Goal: Task Accomplishment & Management: Manage account settings

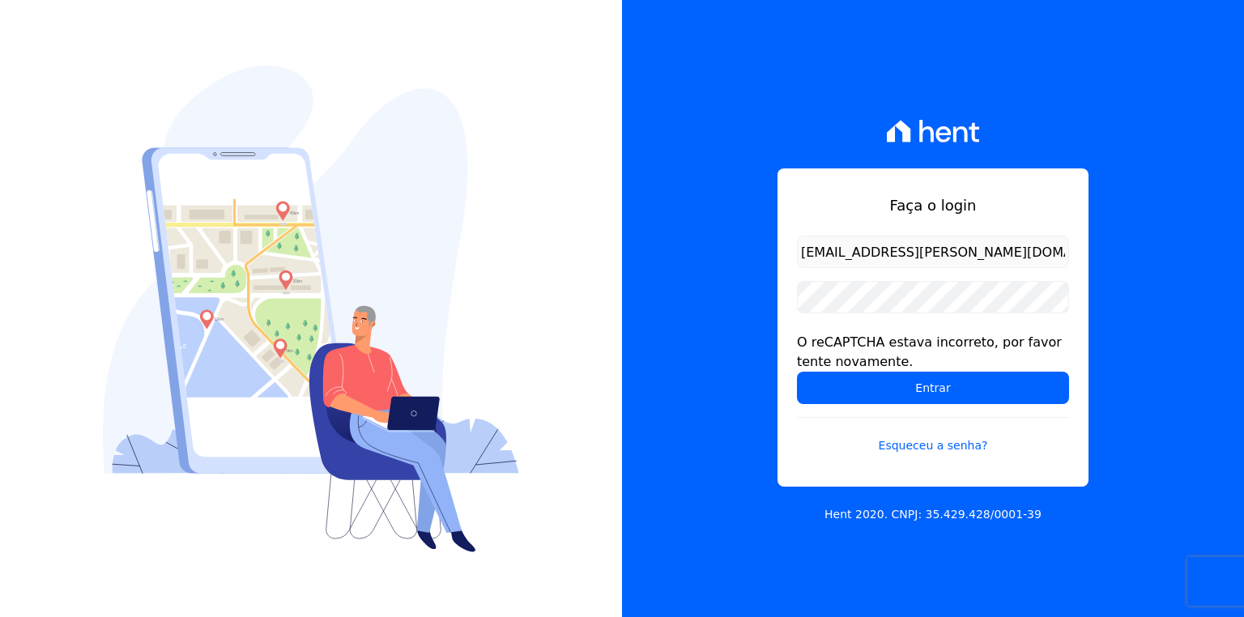
click at [940, 394] on input "Entrar" at bounding box center [933, 388] width 272 height 32
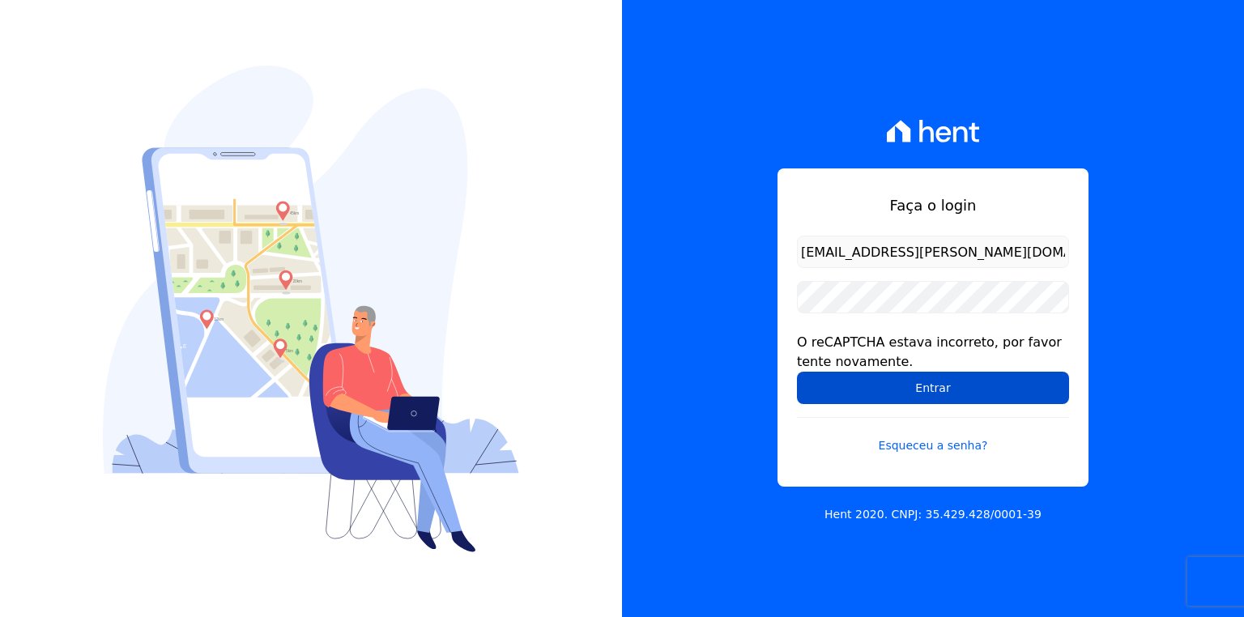
click at [894, 386] on input "Entrar" at bounding box center [933, 388] width 272 height 32
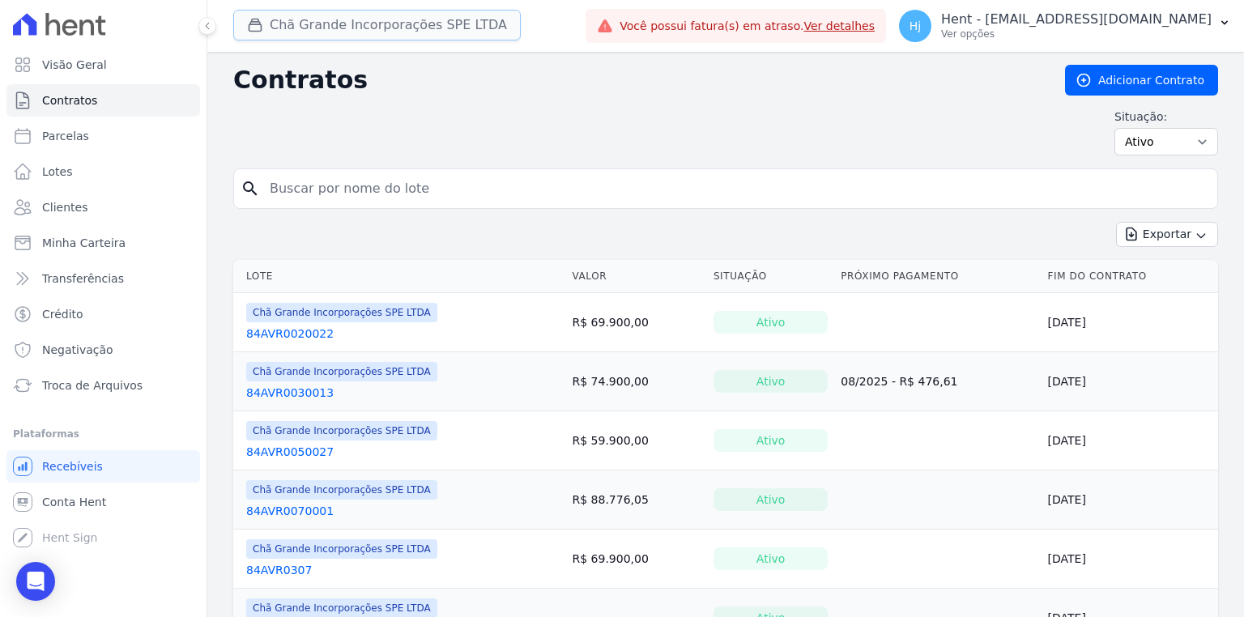
click at [423, 33] on button "Chã Grande Incorporações SPE LTDA" at bounding box center [377, 25] width 288 height 31
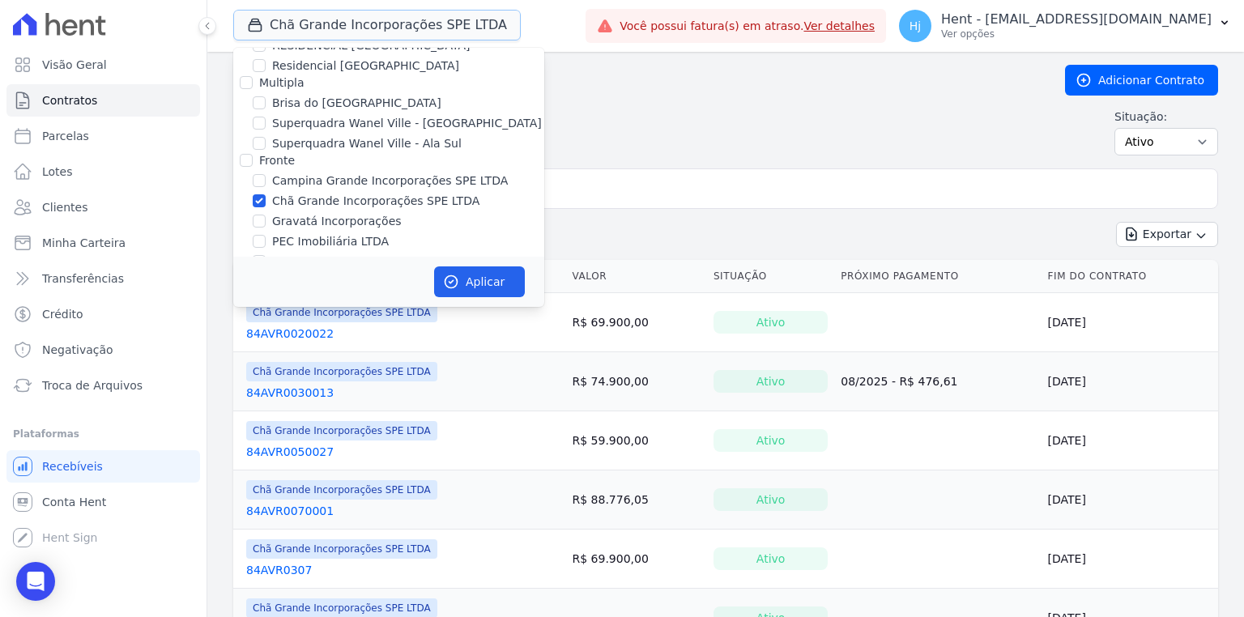
scroll to position [3435, 0]
click at [266, 194] on div "Chã Grande Incorporações SPE LTDA" at bounding box center [388, 202] width 311 height 17
click at [254, 195] on input "Chã Grande Incorporações SPE LTDA" at bounding box center [259, 201] width 13 height 13
checkbox input "false"
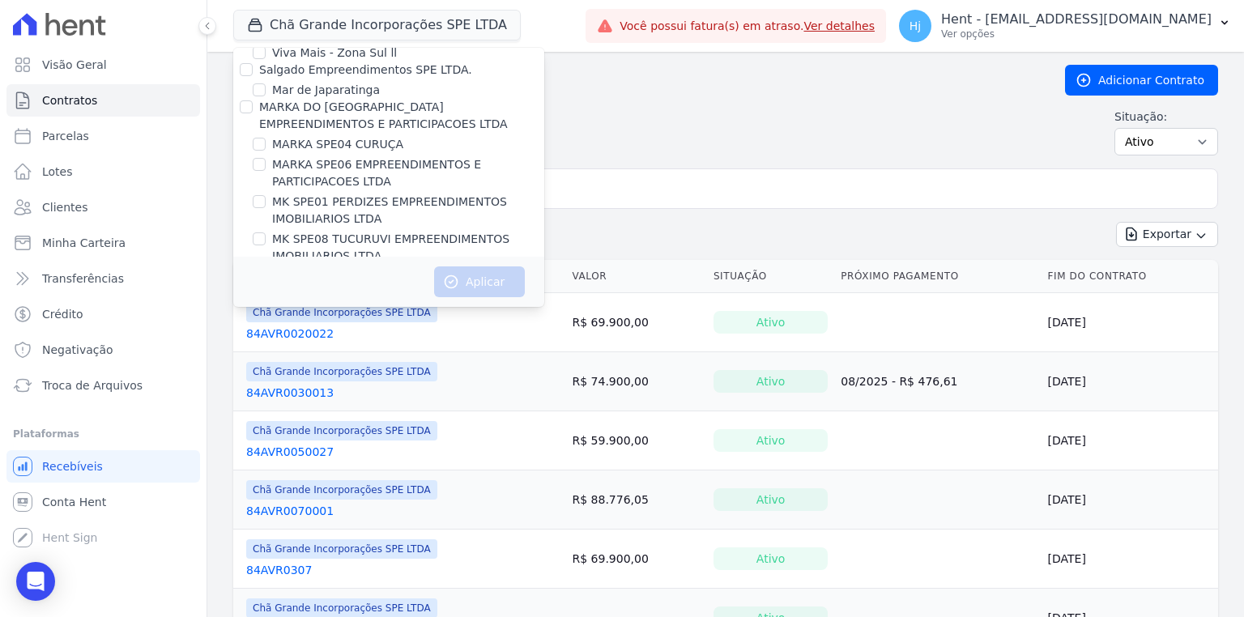
click at [257, 405] on input "MG ERNESTA INCORPORACAO SPE LTDA." at bounding box center [259, 411] width 13 height 13
checkbox input "true"
click at [499, 276] on button "Aplicar" at bounding box center [479, 282] width 91 height 31
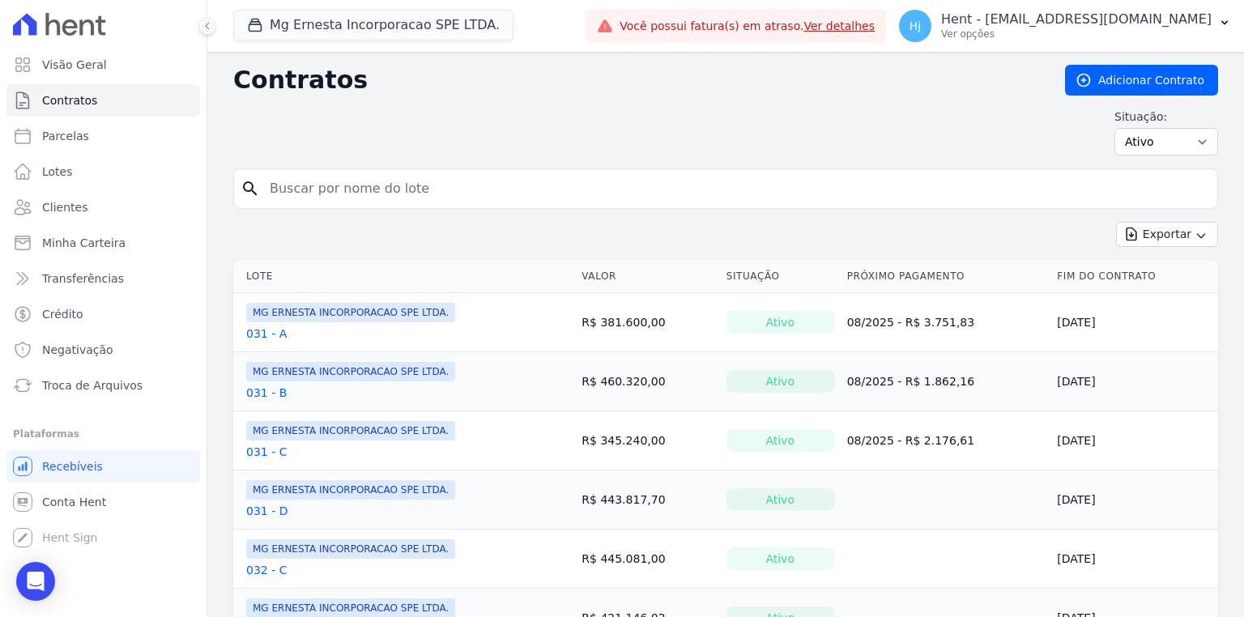
click at [482, 185] on input "search" at bounding box center [735, 189] width 951 height 32
type input "82"
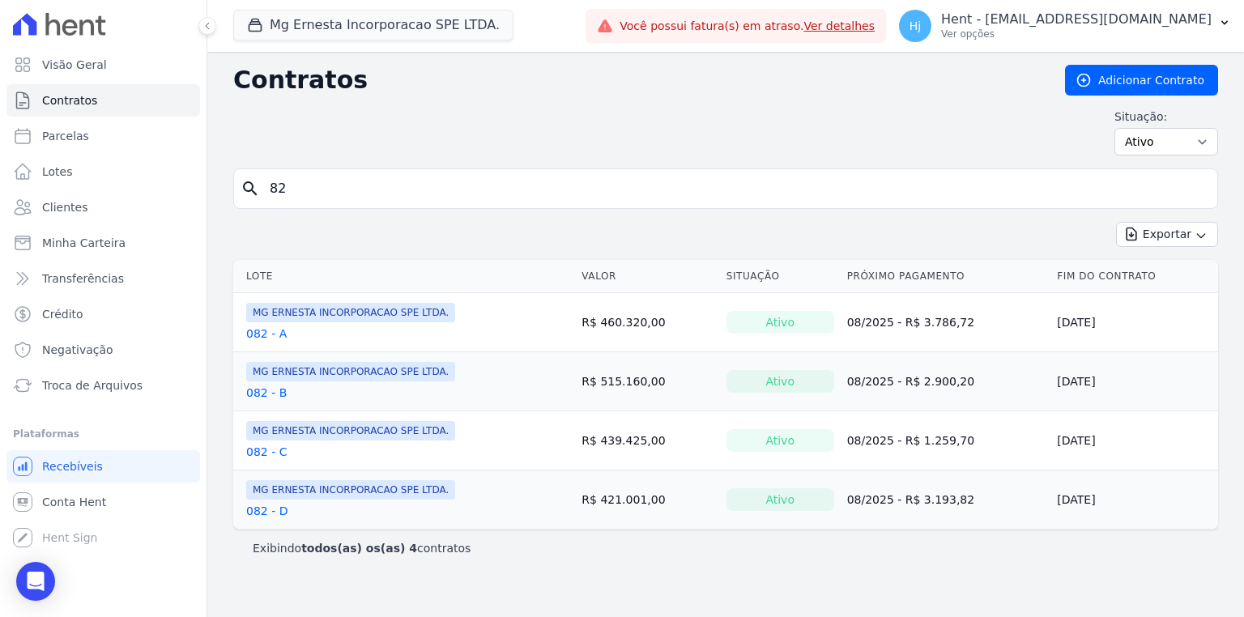
click at [254, 513] on link "082 - D" at bounding box center [266, 511] width 41 height 16
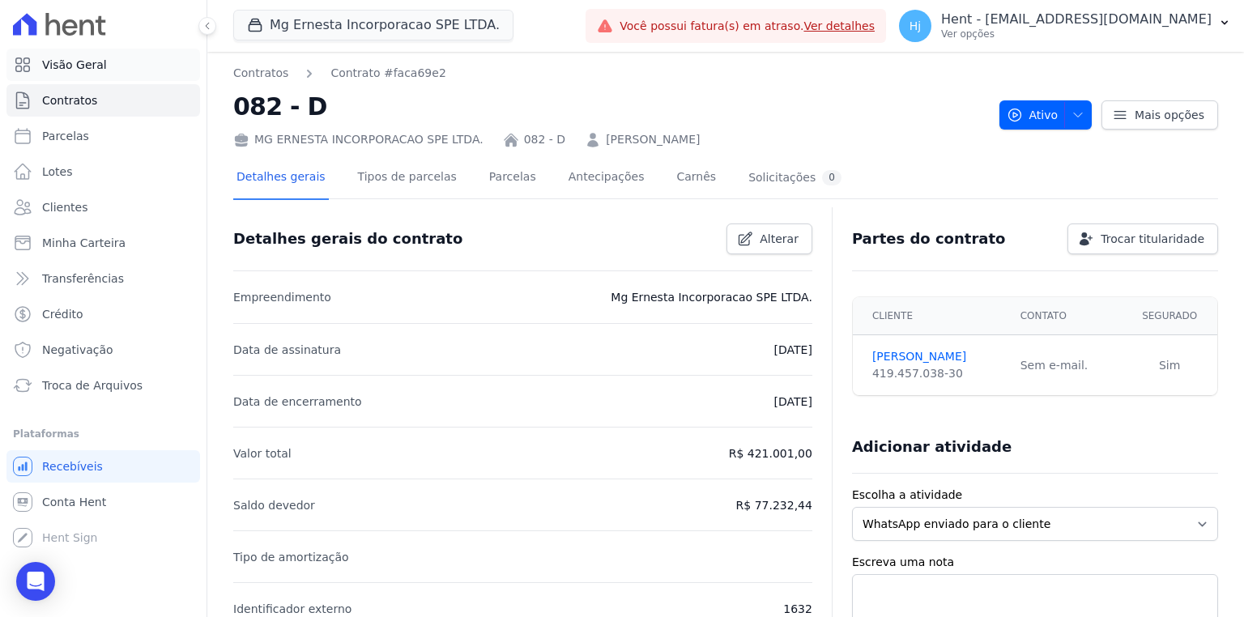
click at [100, 62] on span "Visão Geral" at bounding box center [74, 65] width 65 height 16
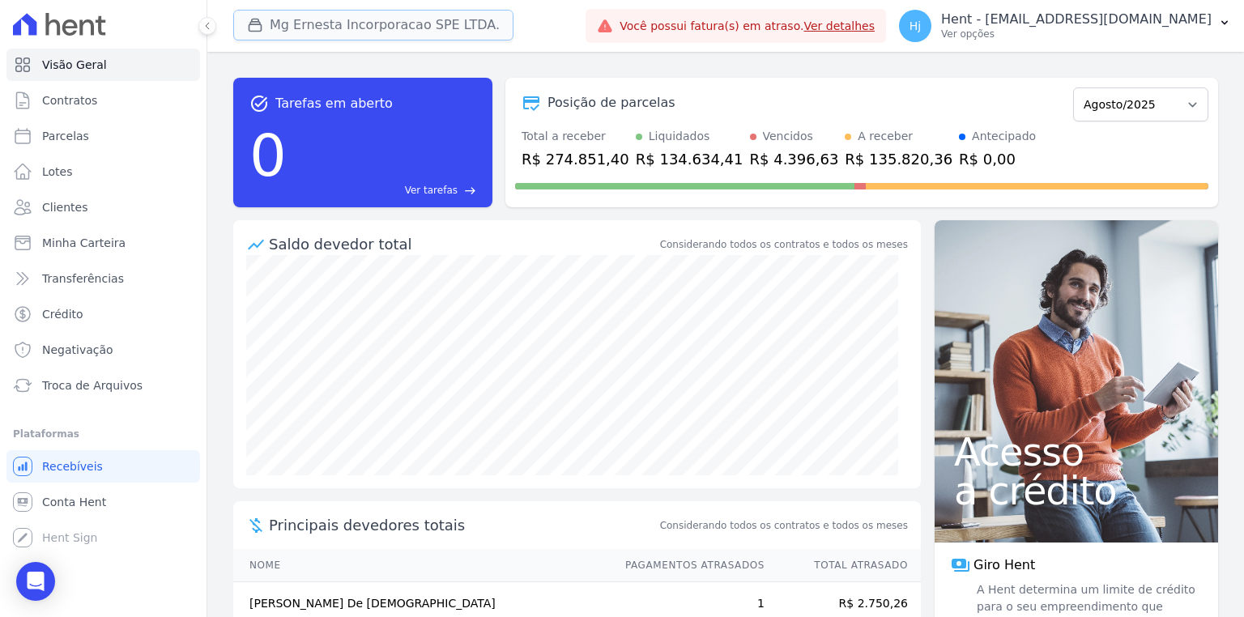
click at [398, 22] on button "Mg Ernesta Incorporacao SPE LTDA." at bounding box center [373, 25] width 280 height 31
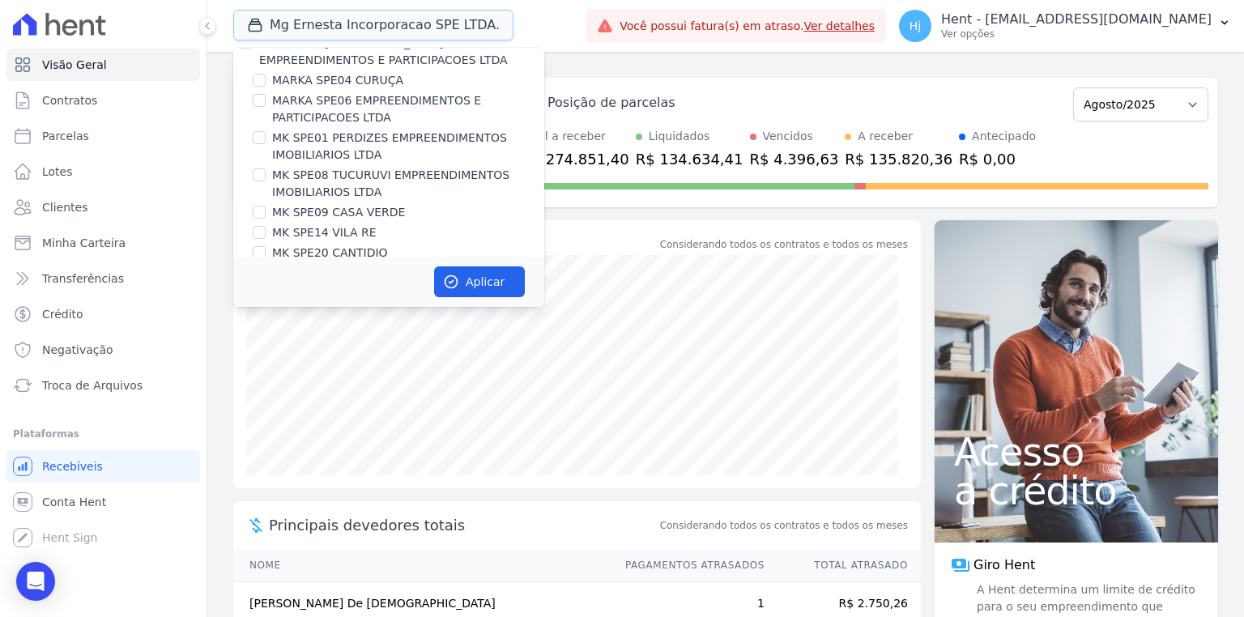
scroll to position [7966, 0]
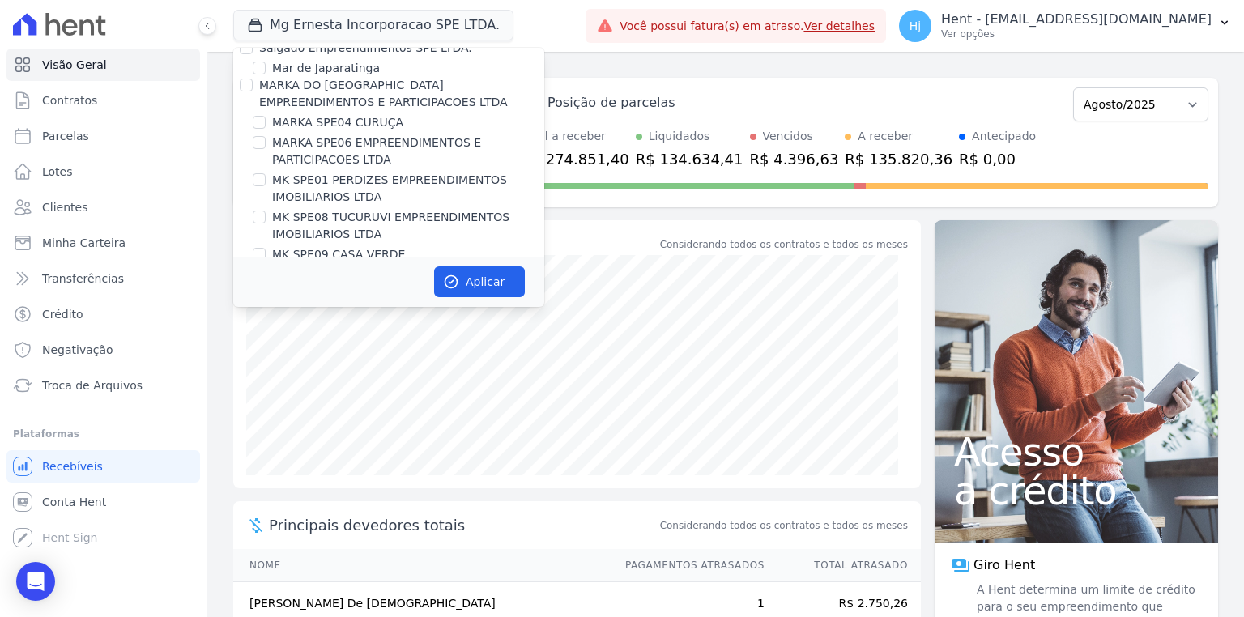
click at [263, 383] on input "MG ERNESTA INCORPORACAO SPE LTDA." at bounding box center [259, 389] width 13 height 13
checkbox input "false"
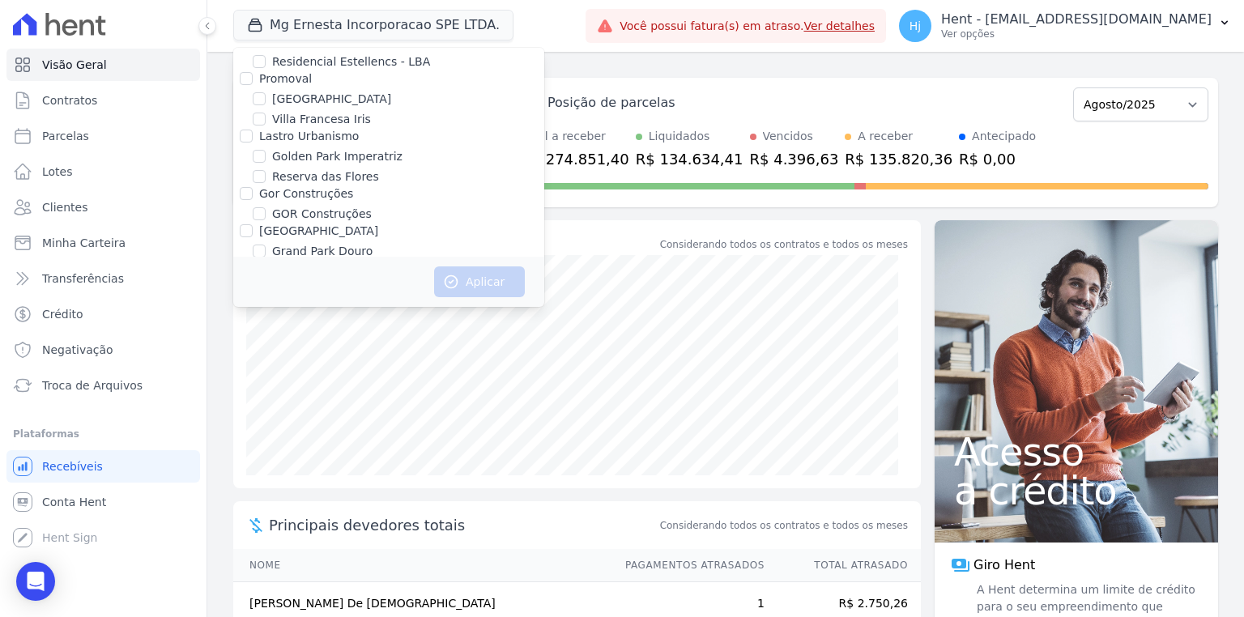
click at [256, 319] on input "HABRAS SUZANO" at bounding box center [259, 325] width 13 height 13
checkbox input "true"
click at [463, 287] on button "Aplicar" at bounding box center [479, 282] width 91 height 31
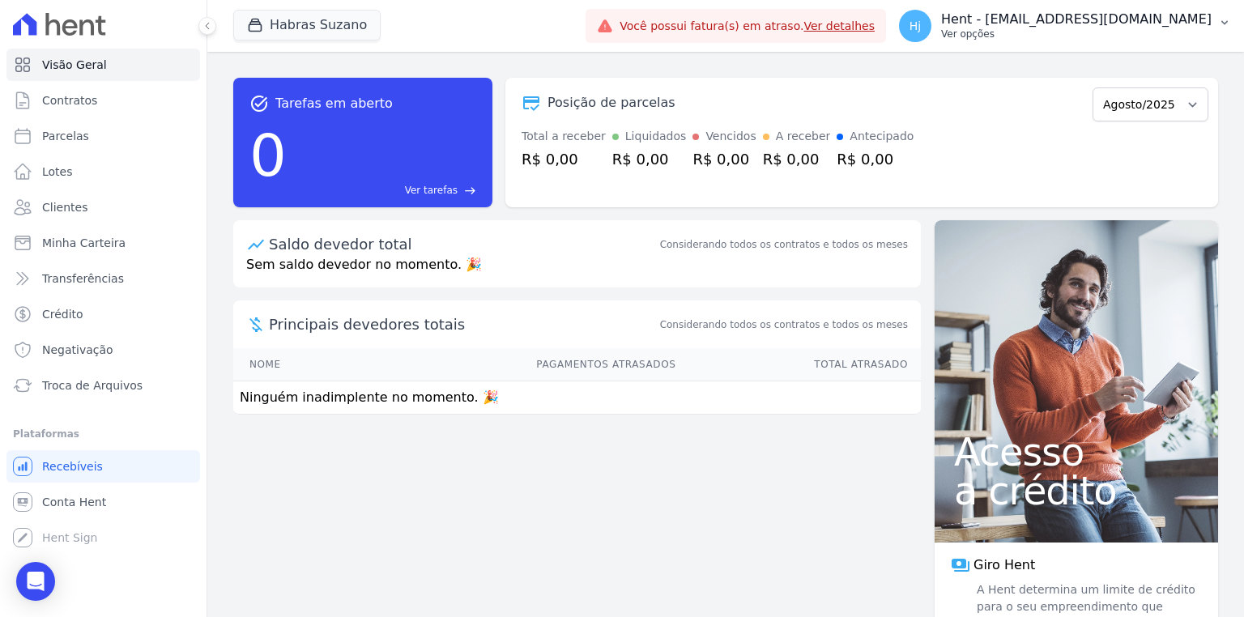
click at [1192, 29] on p "Ver opções" at bounding box center [1076, 34] width 271 height 13
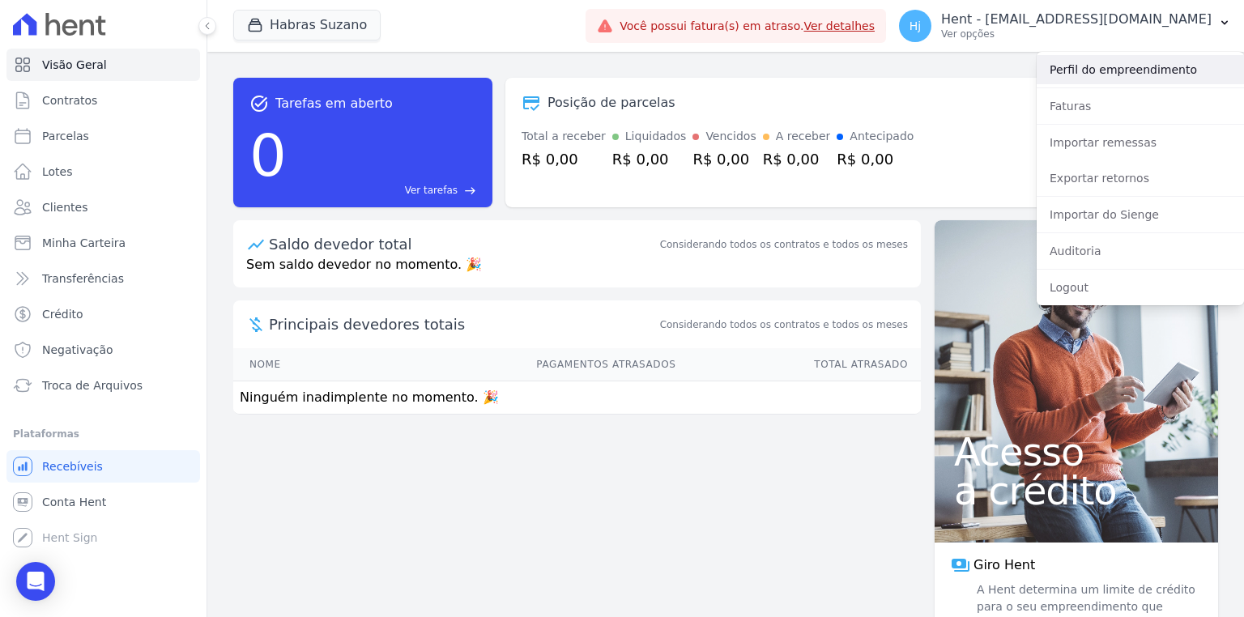
click at [1128, 78] on link "Perfil do empreendimento" at bounding box center [1140, 69] width 207 height 29
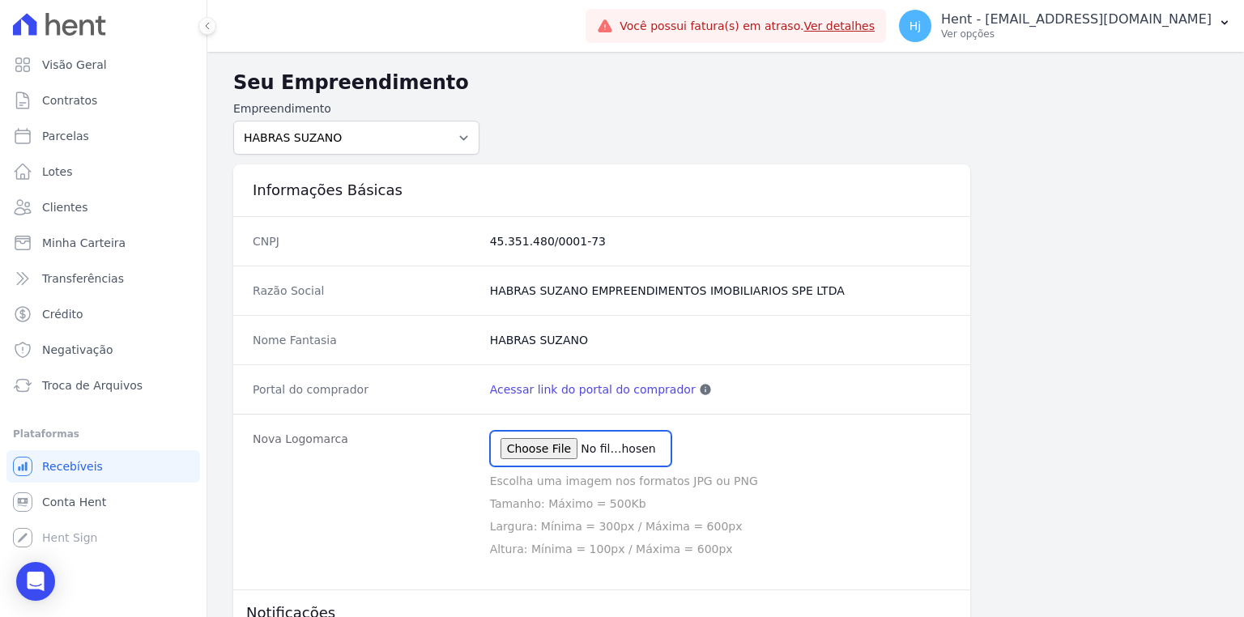
click at [529, 454] on input "file" at bounding box center [580, 449] width 181 height 36
type input "C:\fakepath\5 - Logo Vila Marina.png"
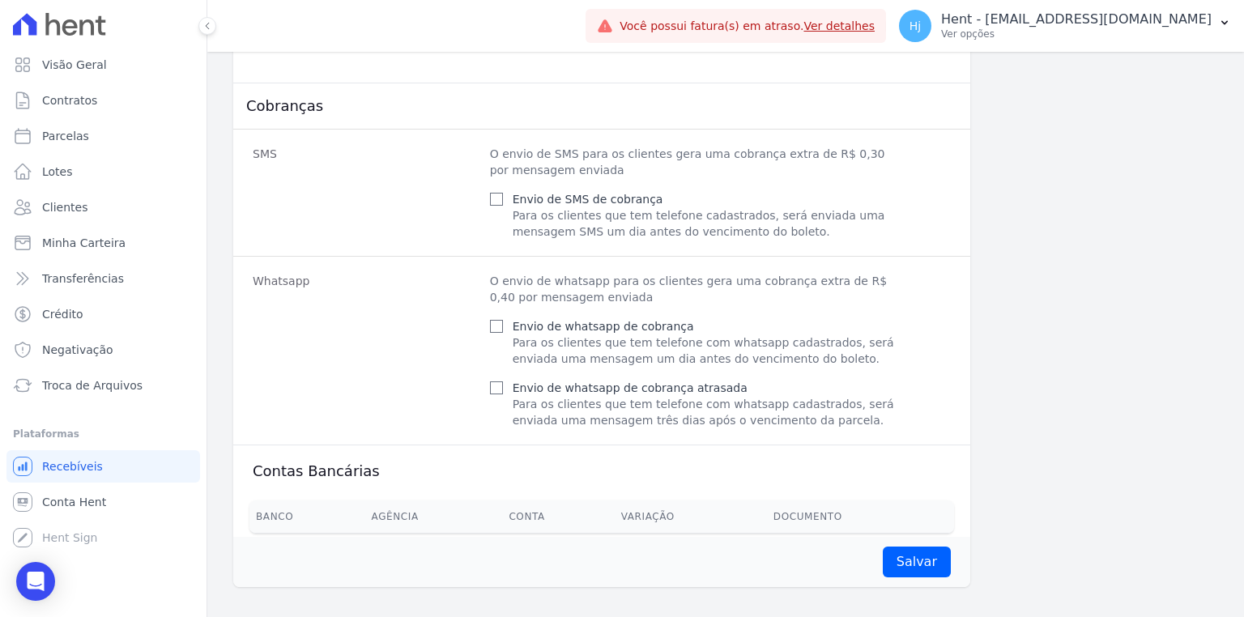
scroll to position [701, 0]
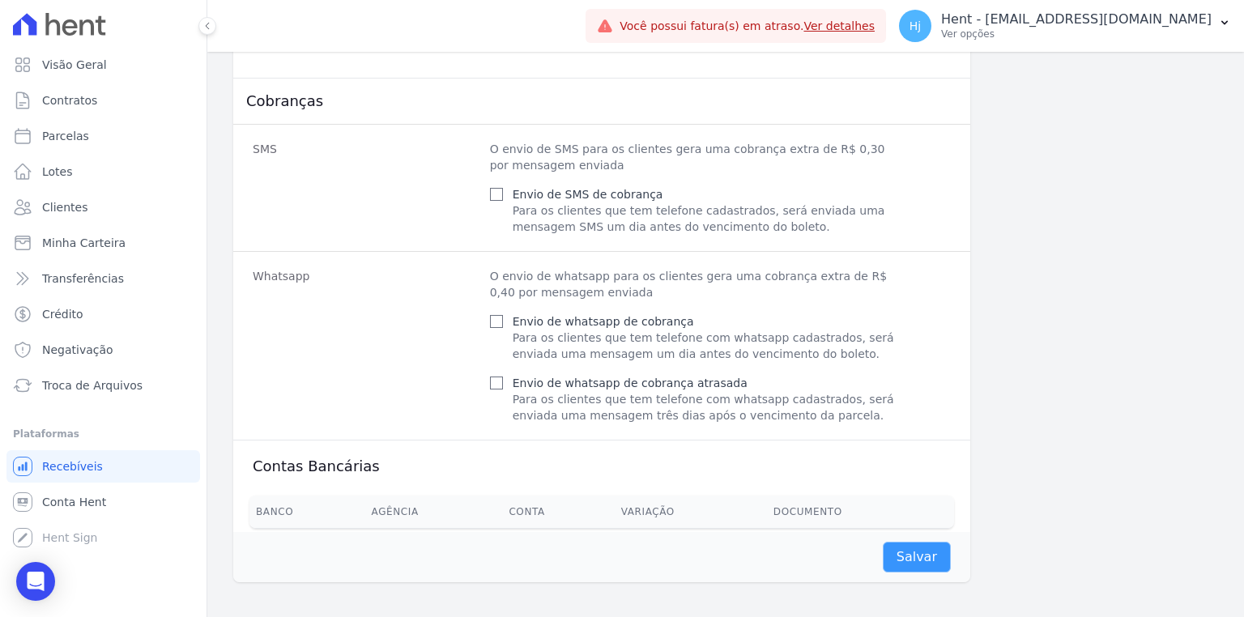
click at [917, 561] on input "Salvar" at bounding box center [917, 557] width 68 height 31
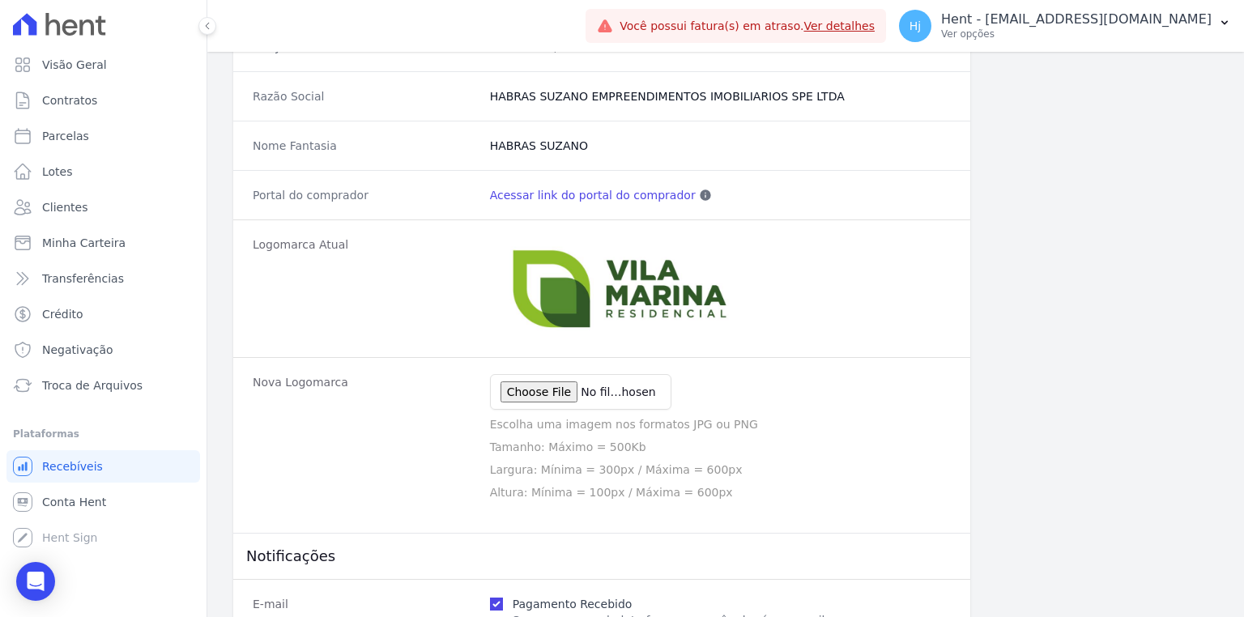
scroll to position [139, 0]
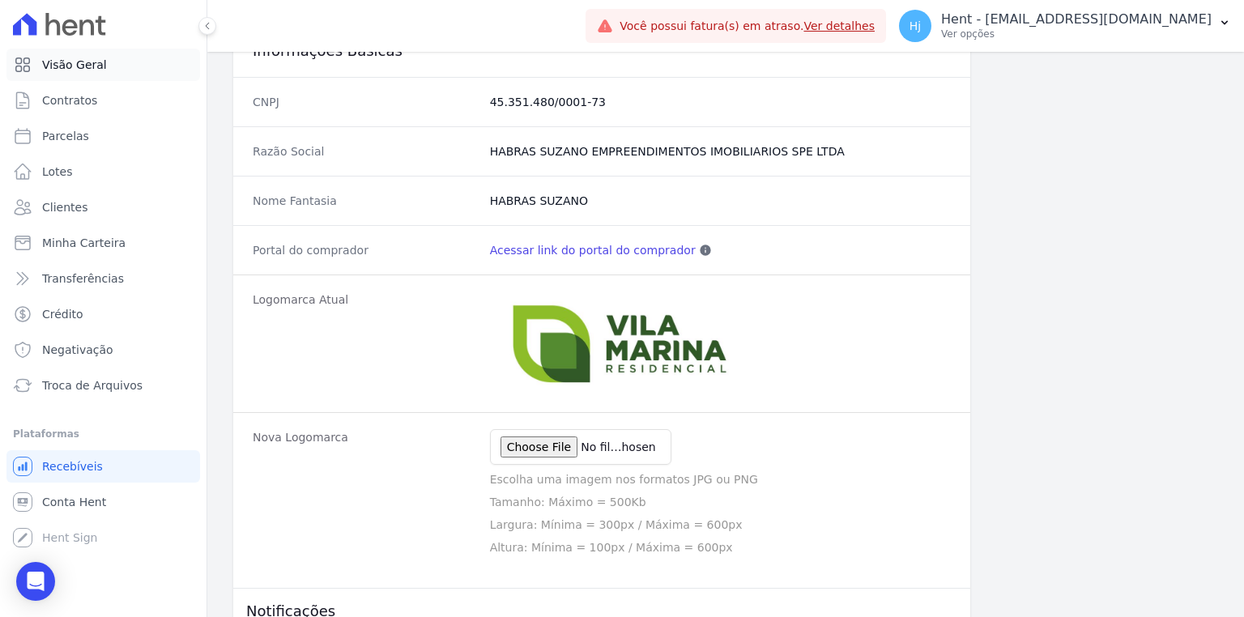
click at [78, 65] on span "Visão Geral" at bounding box center [74, 65] width 65 height 16
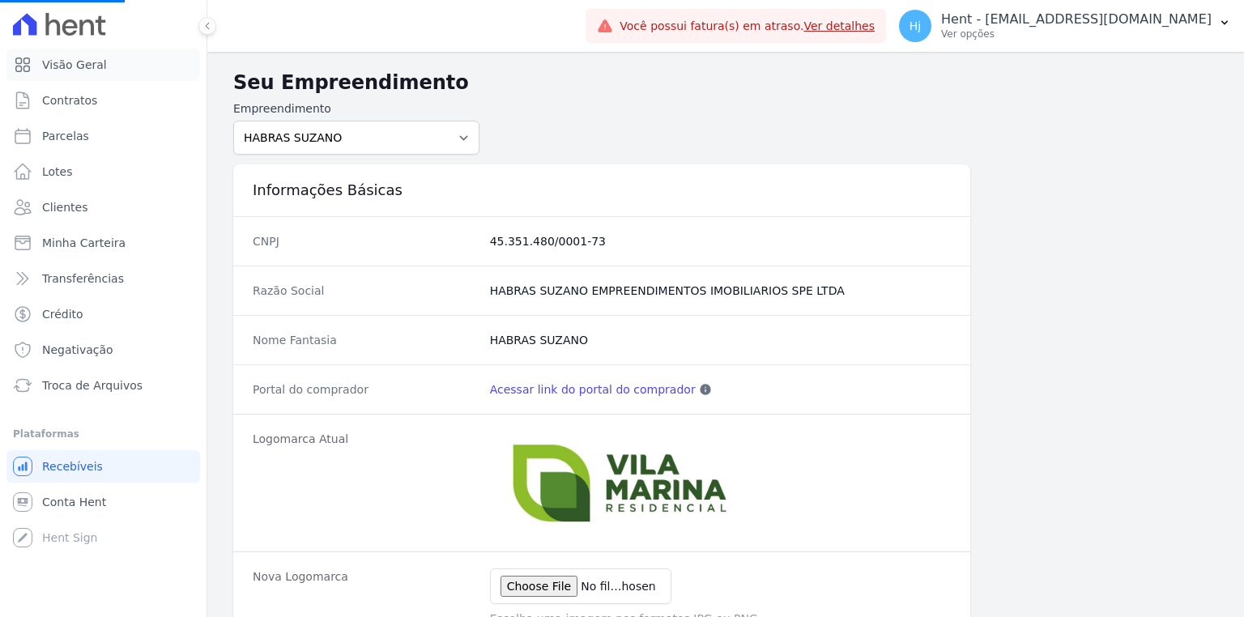
scroll to position [0, 0]
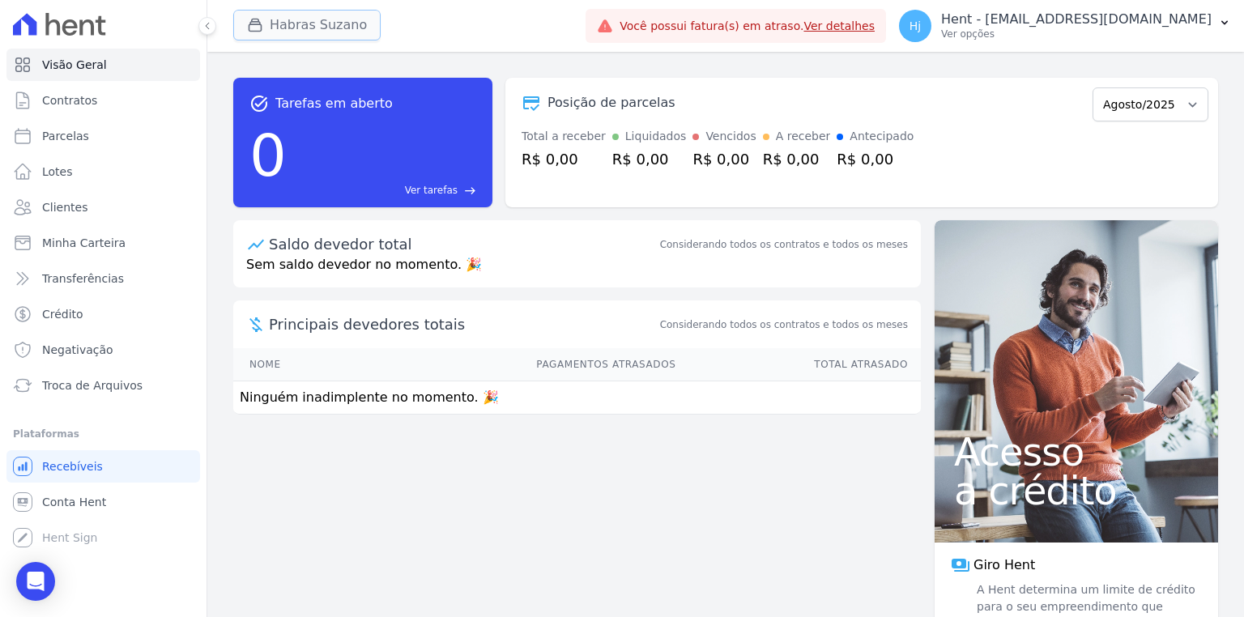
click at [333, 29] on button "Habras Suzano" at bounding box center [306, 25] width 147 height 31
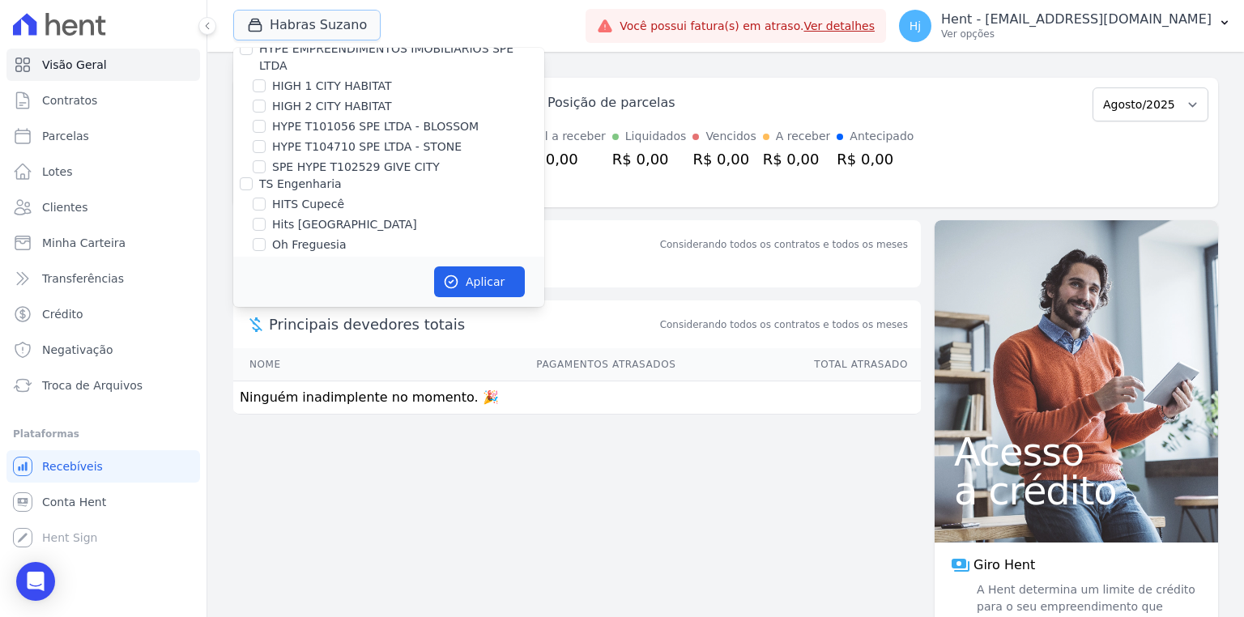
scroll to position [5942, 0]
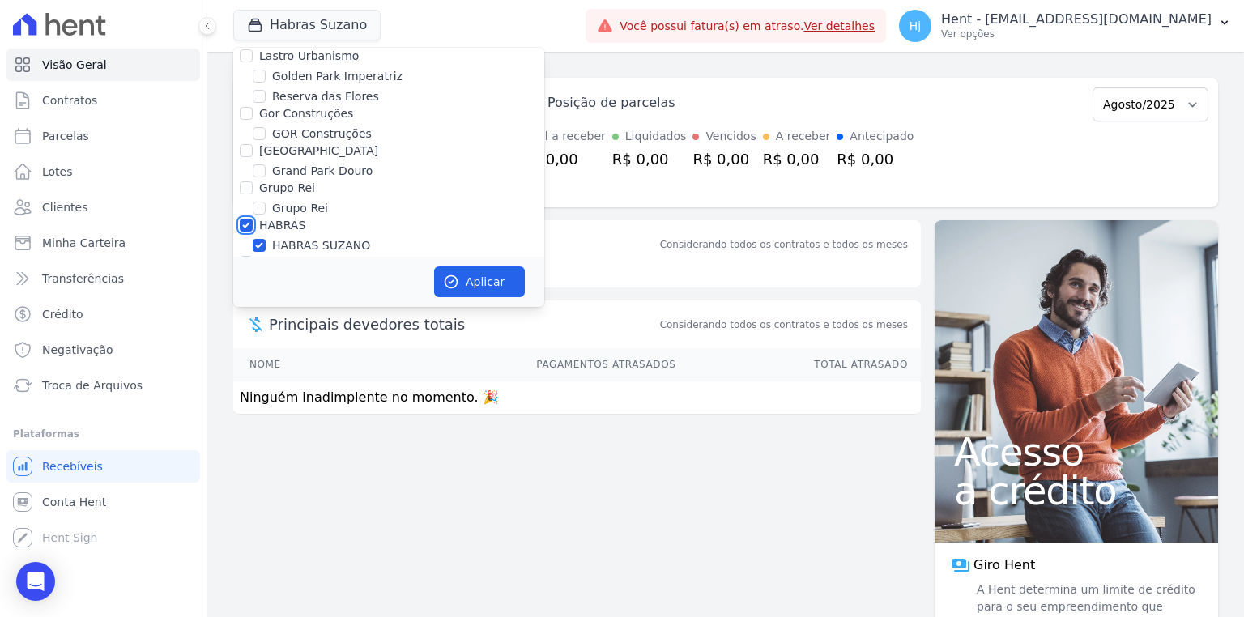
click at [245, 219] on input "HABRAS" at bounding box center [246, 225] width 13 height 13
checkbox input "false"
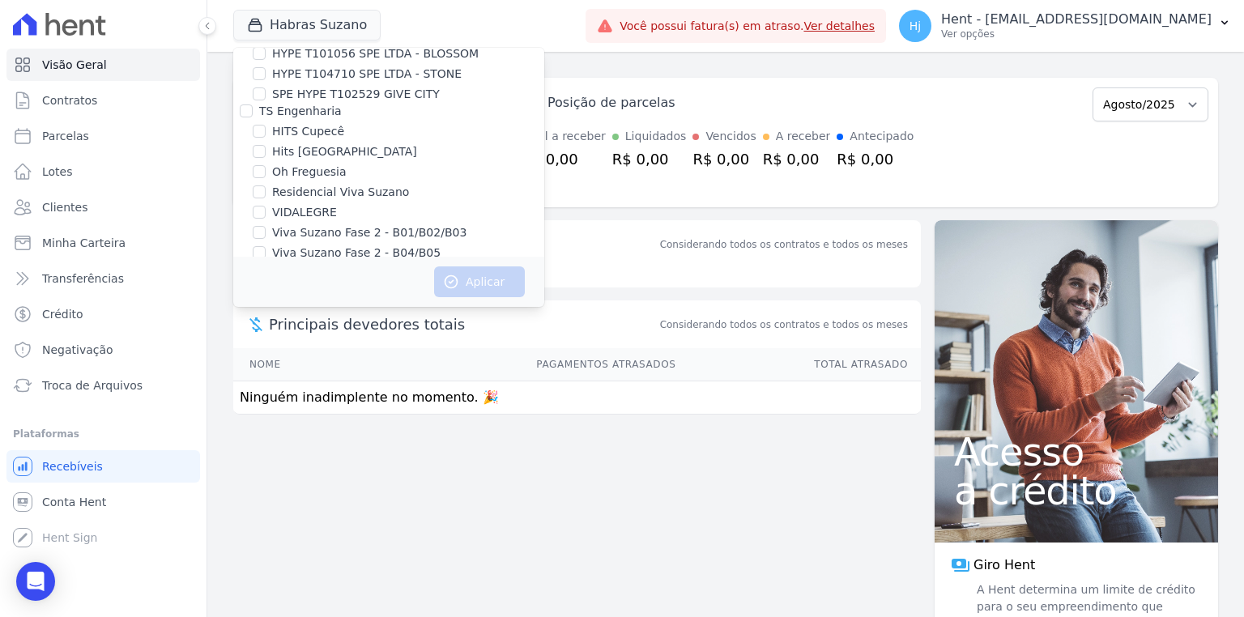
scroll to position [2012, 0]
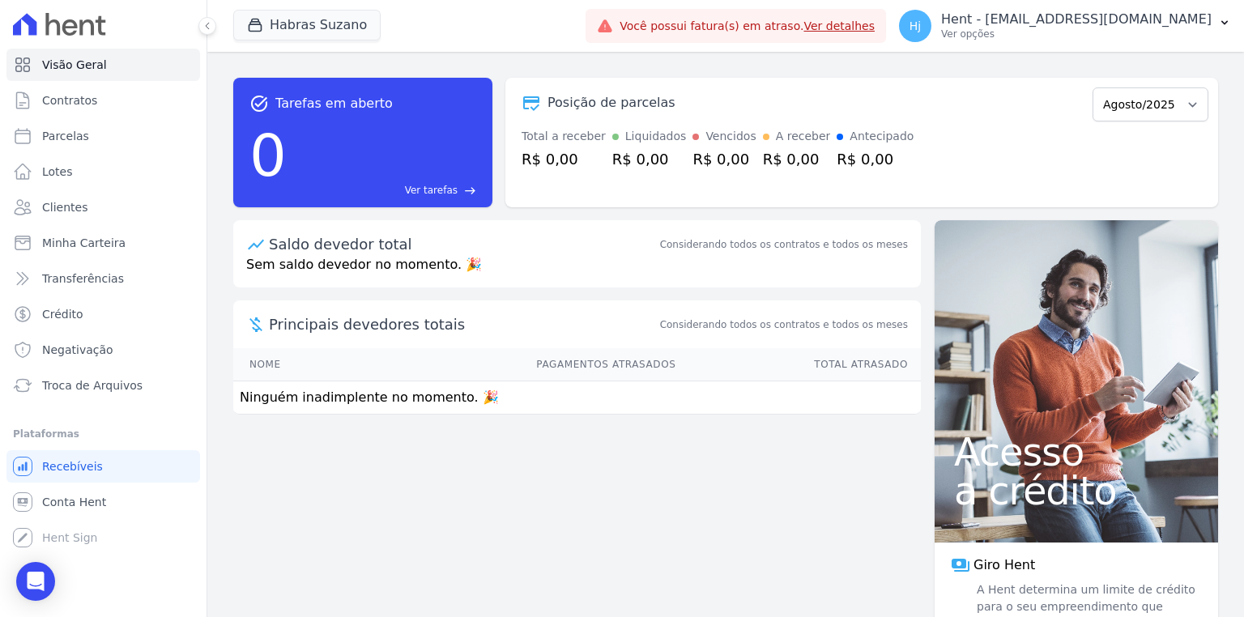
click at [308, 26] on button "Habras Suzano" at bounding box center [306, 25] width 147 height 31
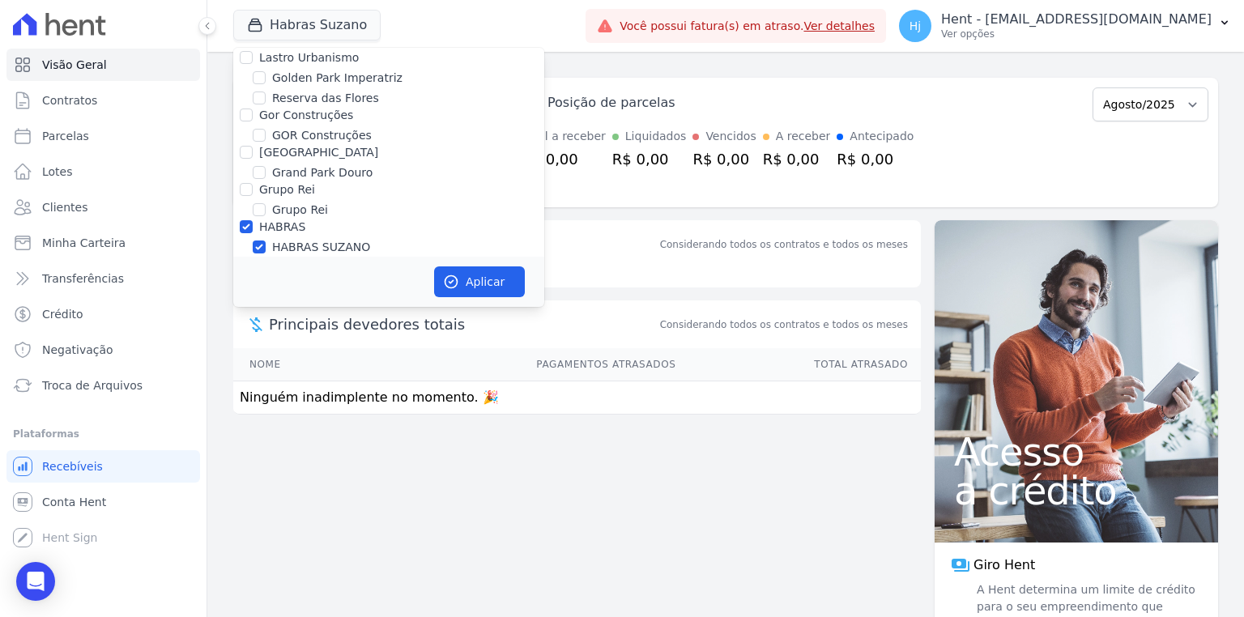
scroll to position [5832, 0]
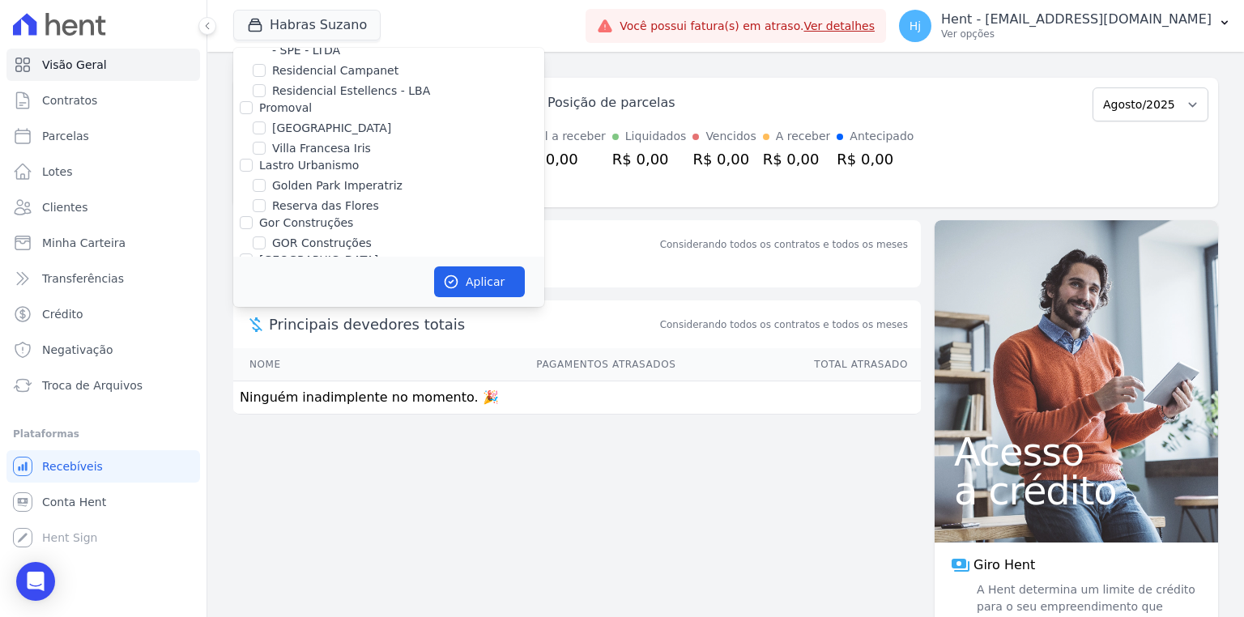
click at [243, 328] on input "HABRAS" at bounding box center [246, 334] width 13 height 13
checkbox input "false"
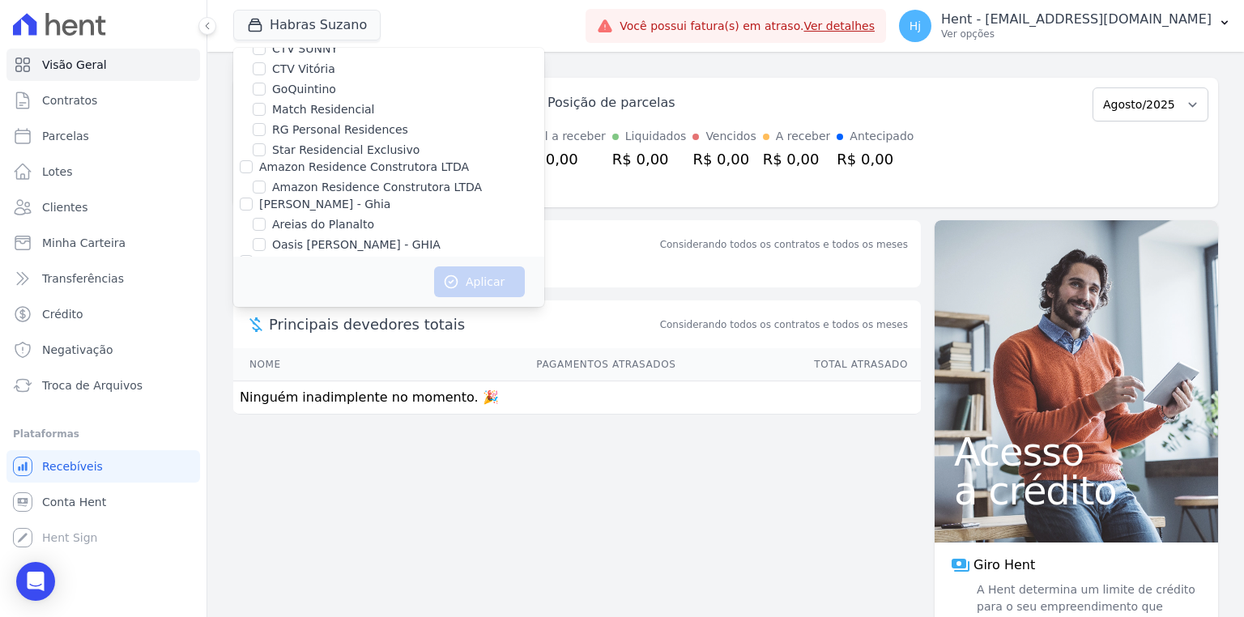
scroll to position [5103, 0]
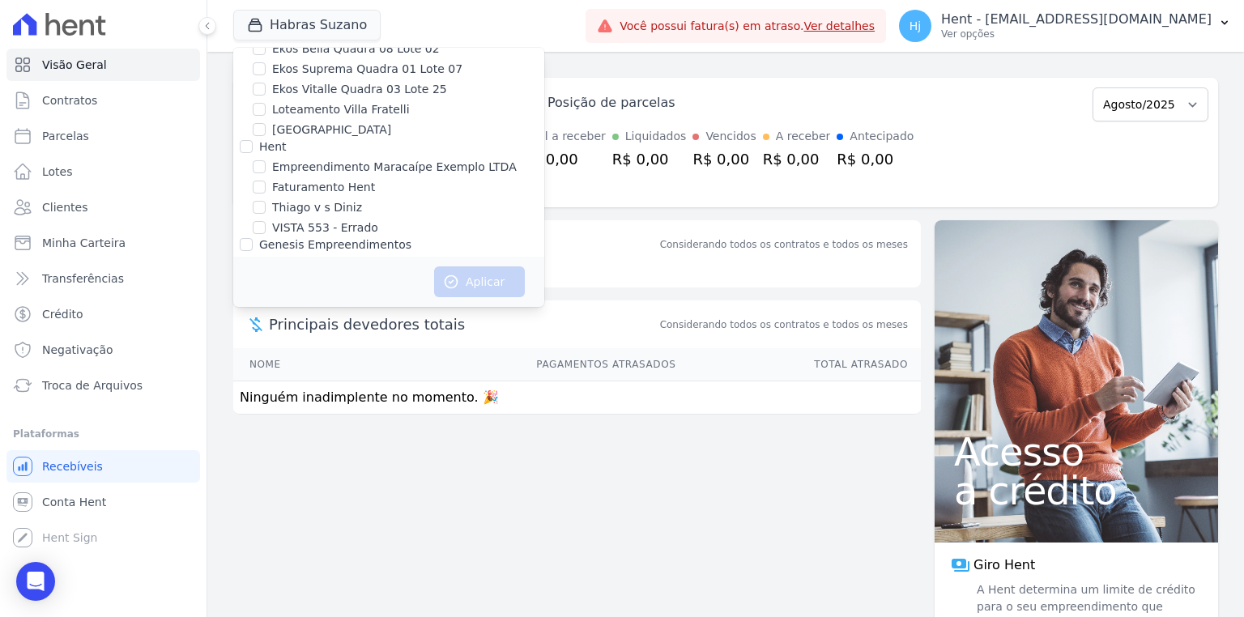
click at [363, 297] on label "HILDEGARDO DE NORONHA" at bounding box center [319, 305] width 94 height 17
click at [266, 299] on input "HILDEGARDO DE NORONHA" at bounding box center [259, 305] width 13 height 13
checkbox input "true"
click at [473, 281] on button "Aplicar" at bounding box center [479, 282] width 91 height 31
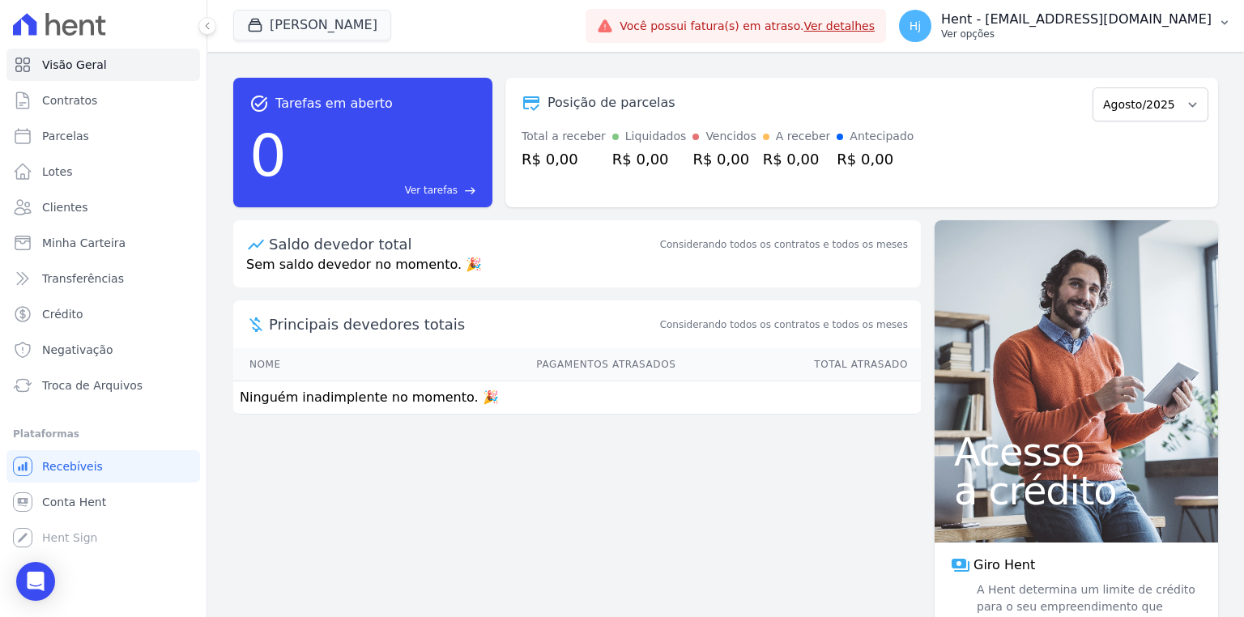
click at [1139, 16] on p "Hent - josiffer.cruz@e-arke.com" at bounding box center [1076, 19] width 271 height 16
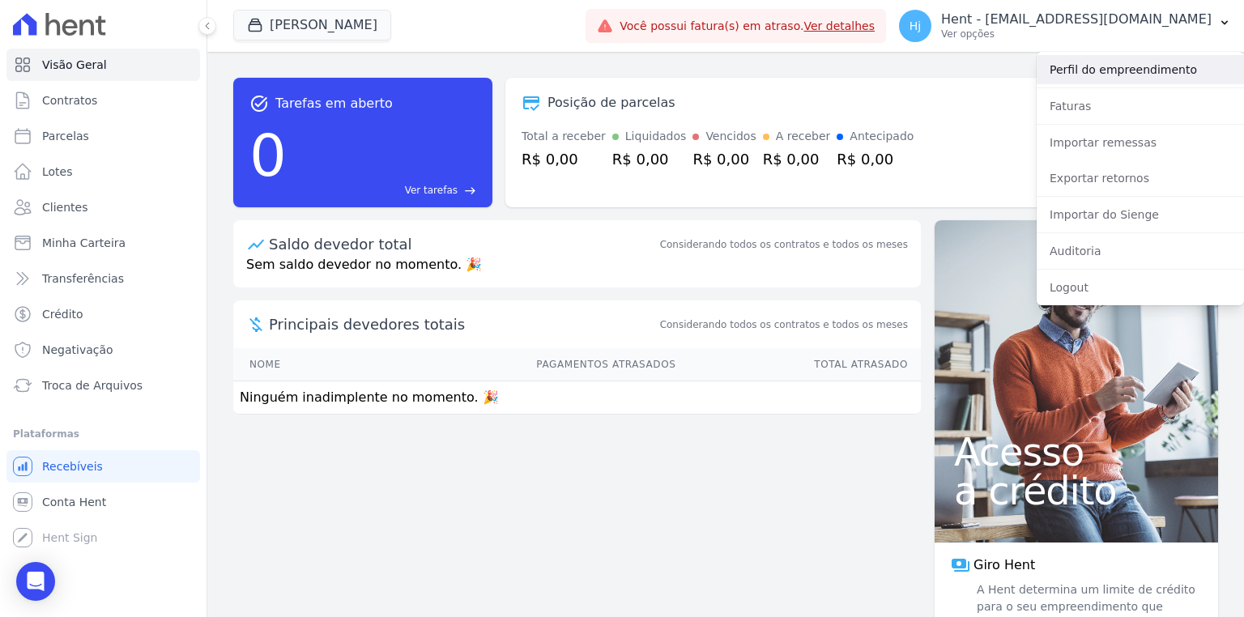
click at [1134, 74] on link "Perfil do empreendimento" at bounding box center [1140, 69] width 207 height 29
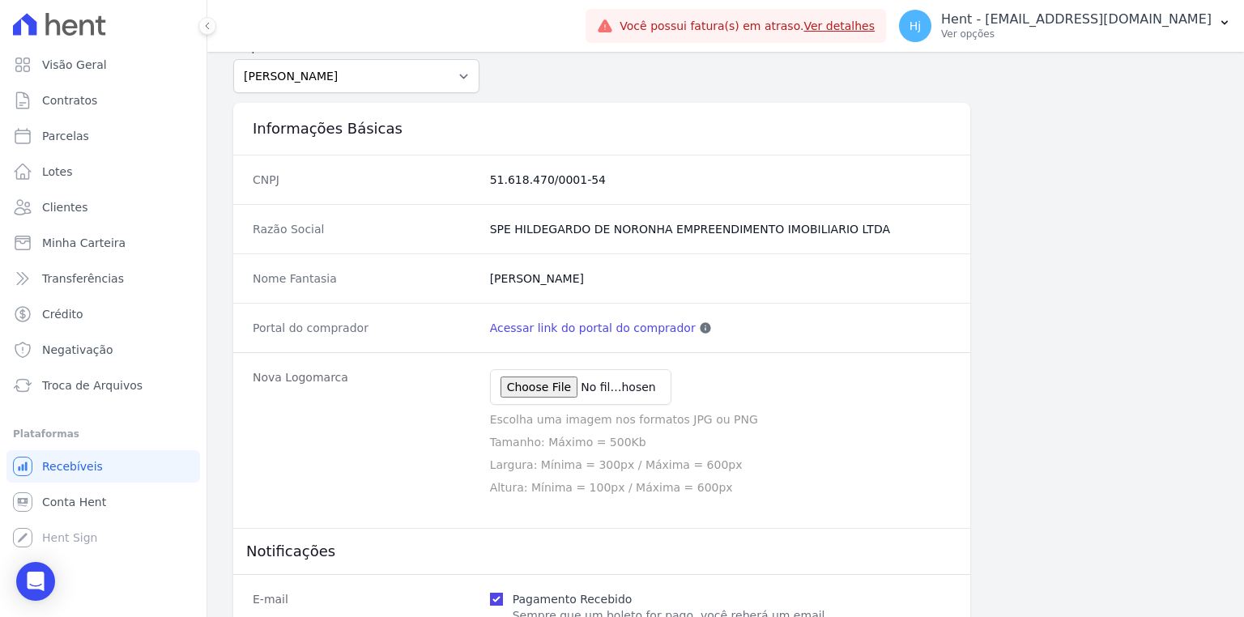
scroll to position [130, 0]
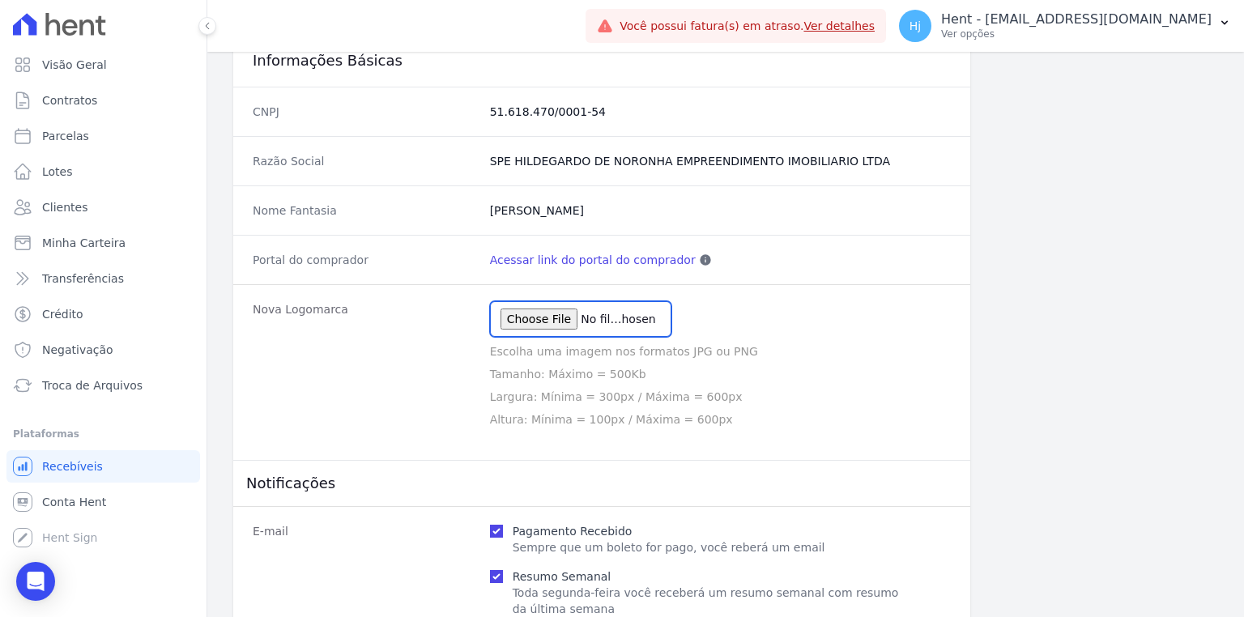
click at [565, 327] on input "file" at bounding box center [580, 319] width 181 height 36
type input "C:\fakepath\LOGO HILDEGARDO.jpg"
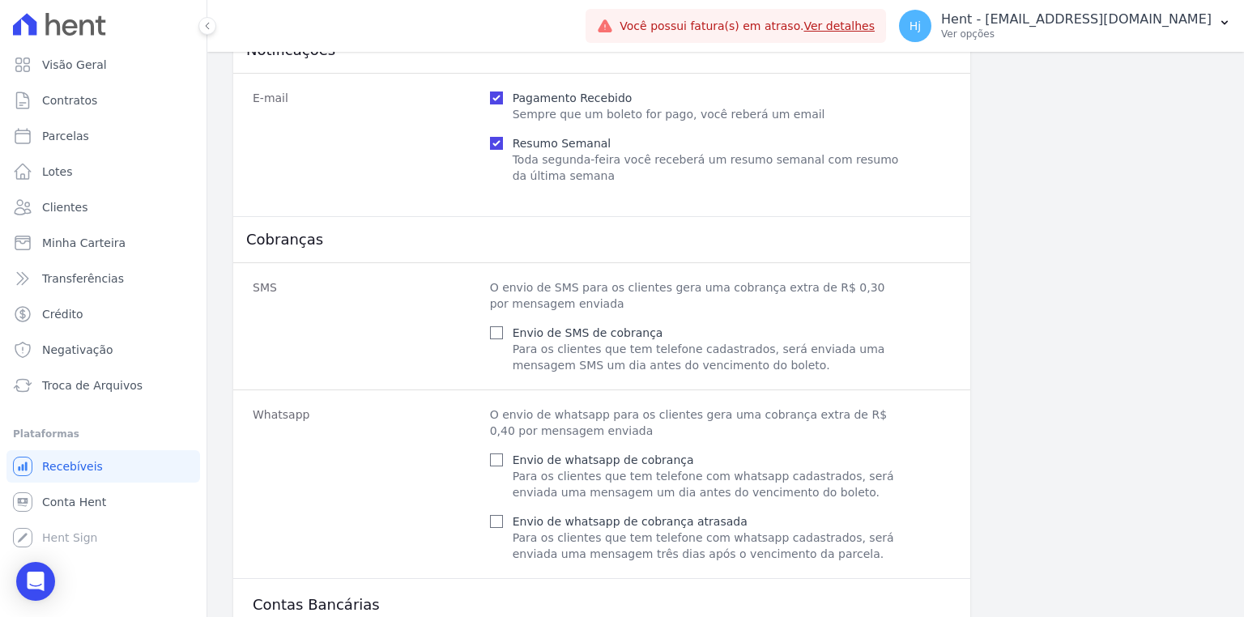
scroll to position [701, 0]
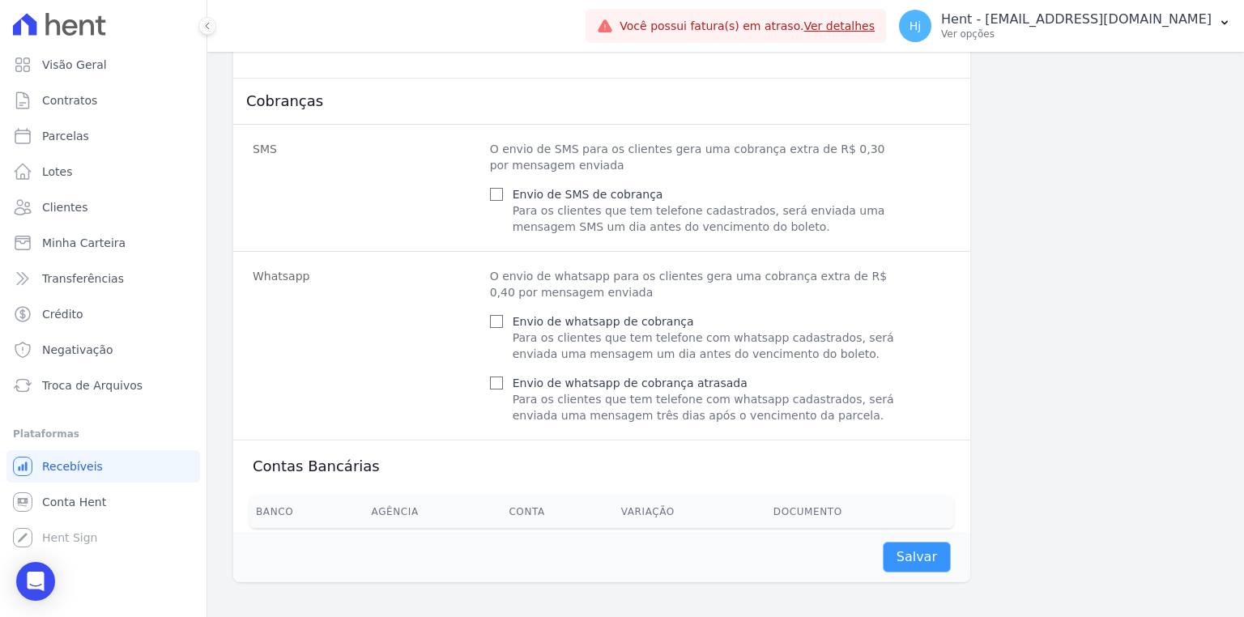
click at [901, 548] on input "Salvar" at bounding box center [917, 557] width 68 height 31
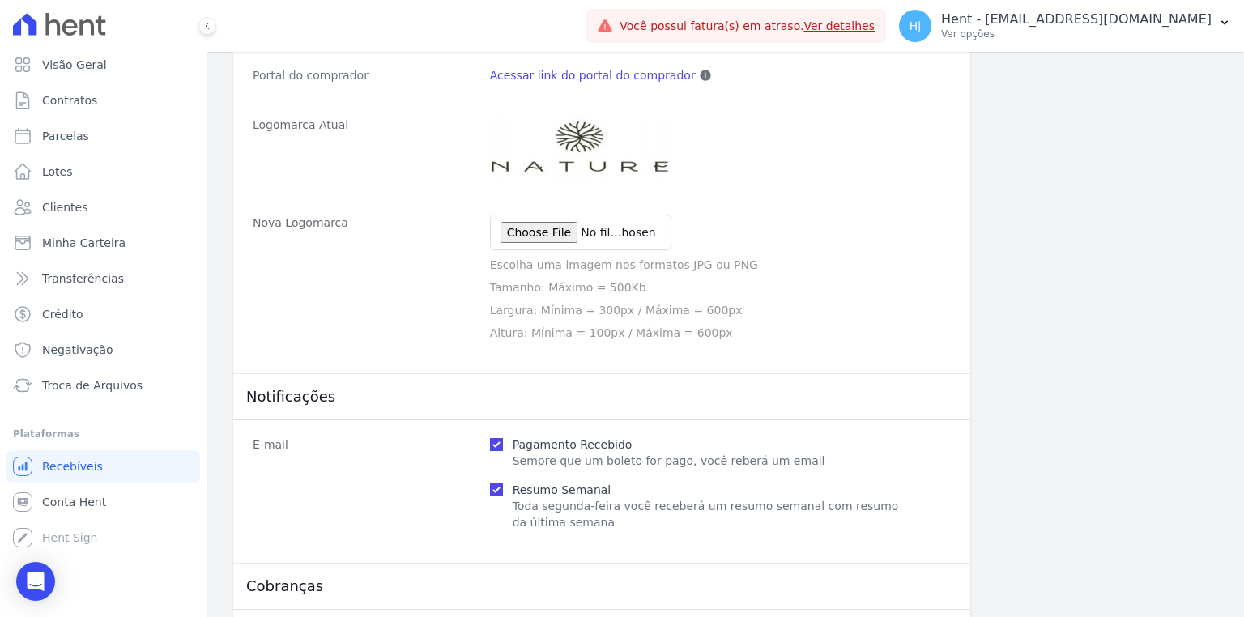
scroll to position [204, 0]
